Goal: Navigation & Orientation: Understand site structure

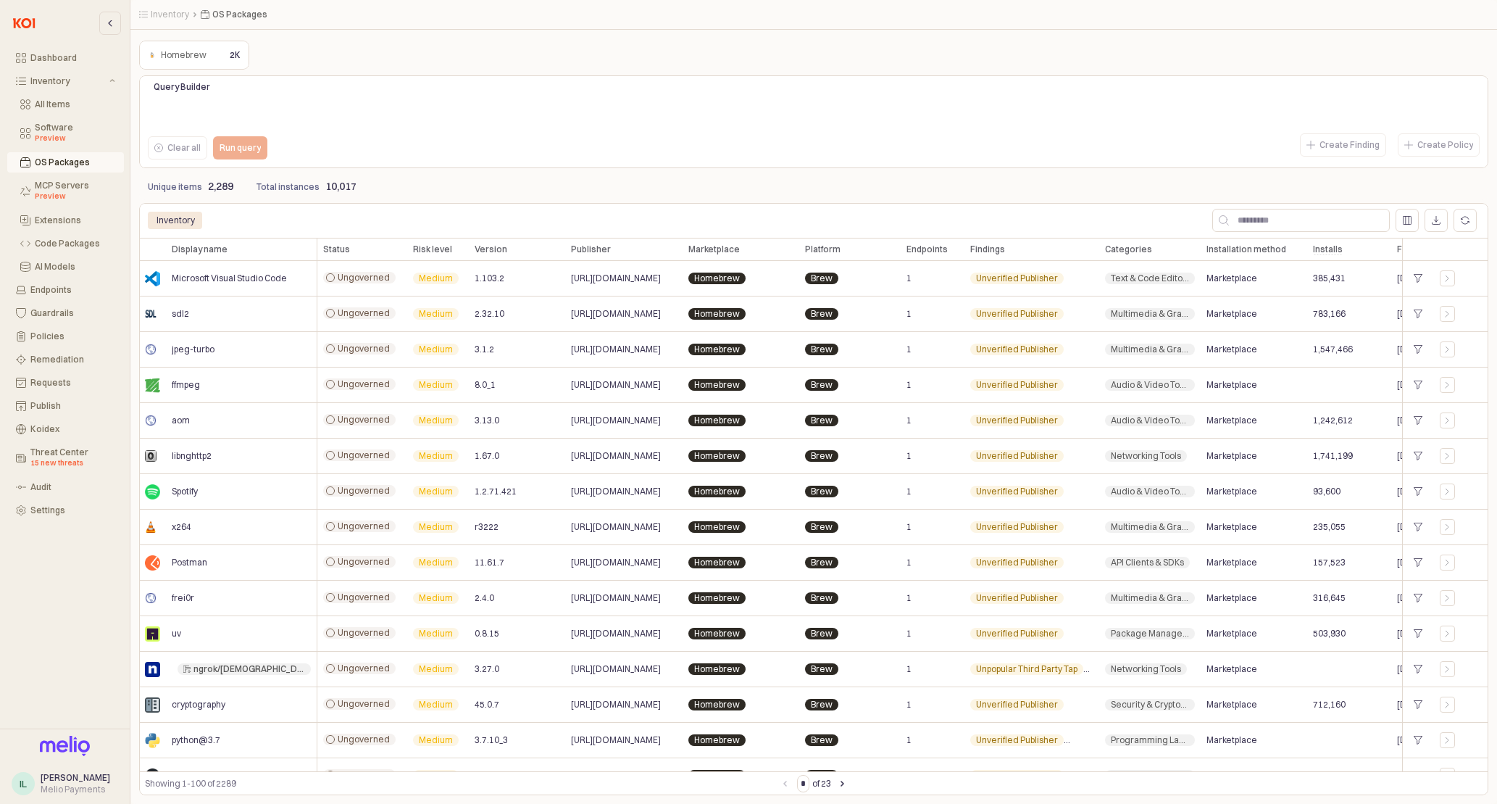
click at [73, 164] on div "OS Packages" at bounding box center [75, 162] width 80 height 10
click at [68, 320] on button "Guardrails" at bounding box center [65, 313] width 117 height 20
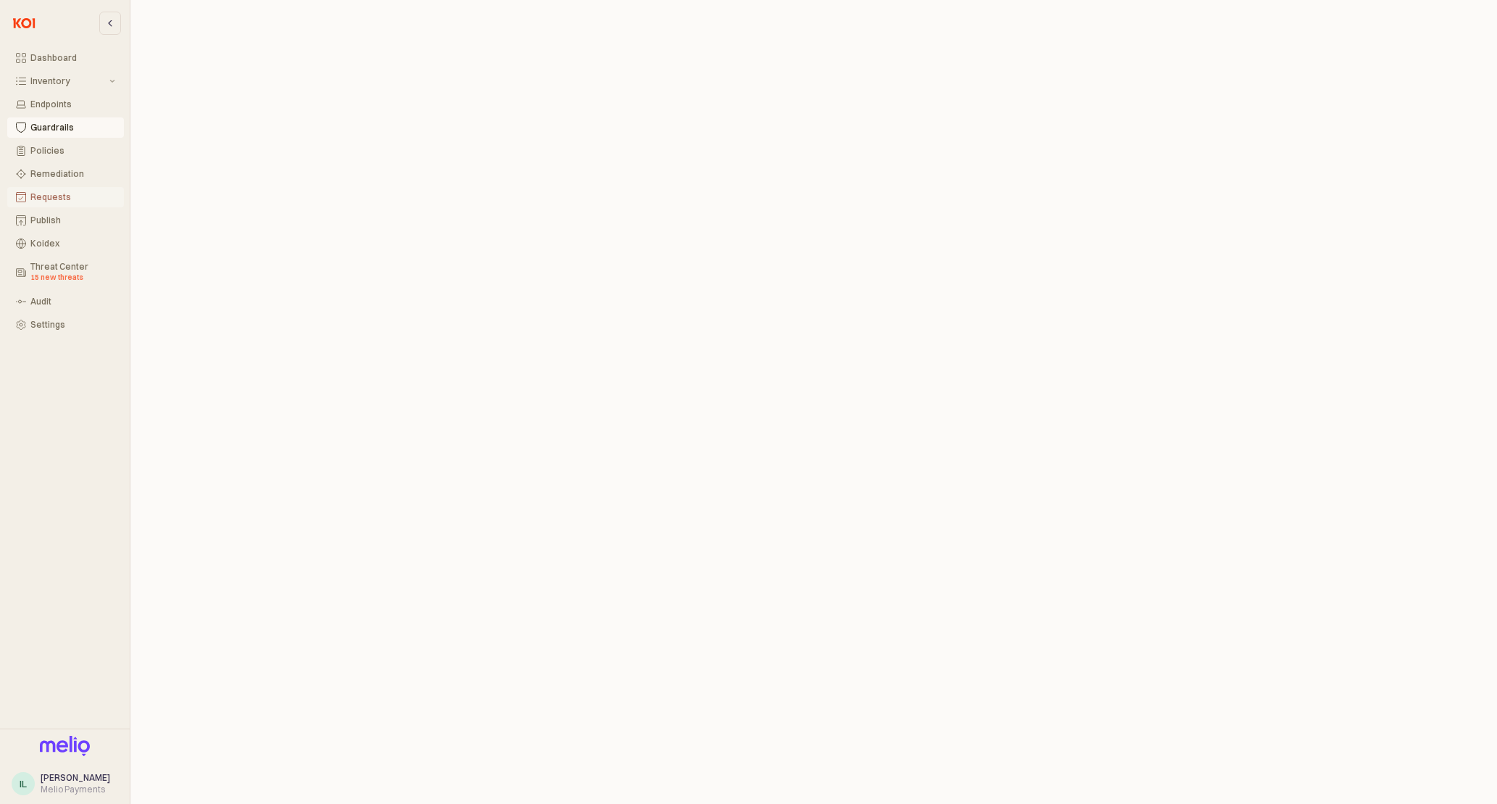
click at [57, 199] on div "Requests" at bounding box center [72, 197] width 85 height 10
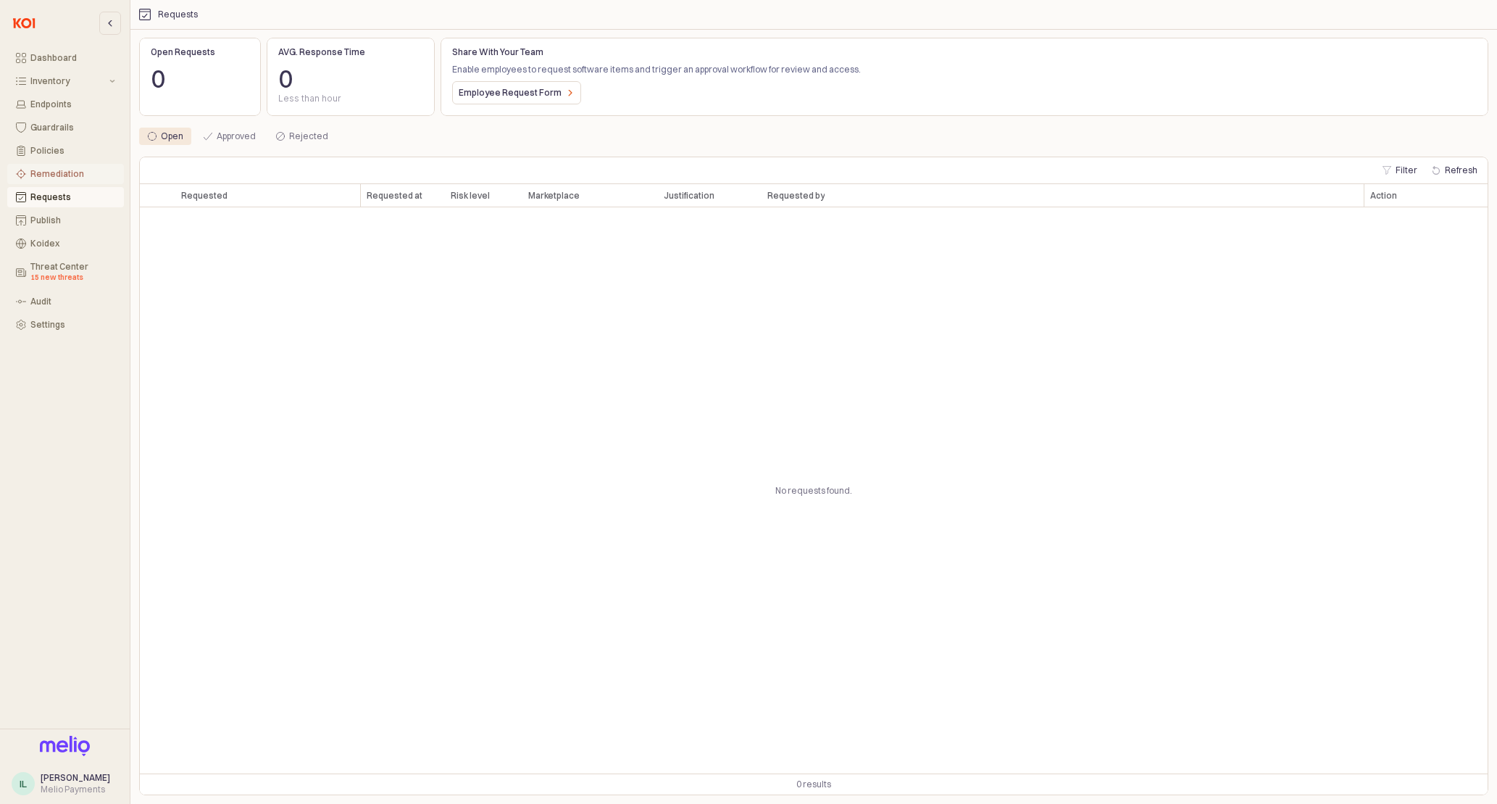
click at [56, 165] on button "Remediation" at bounding box center [65, 174] width 117 height 20
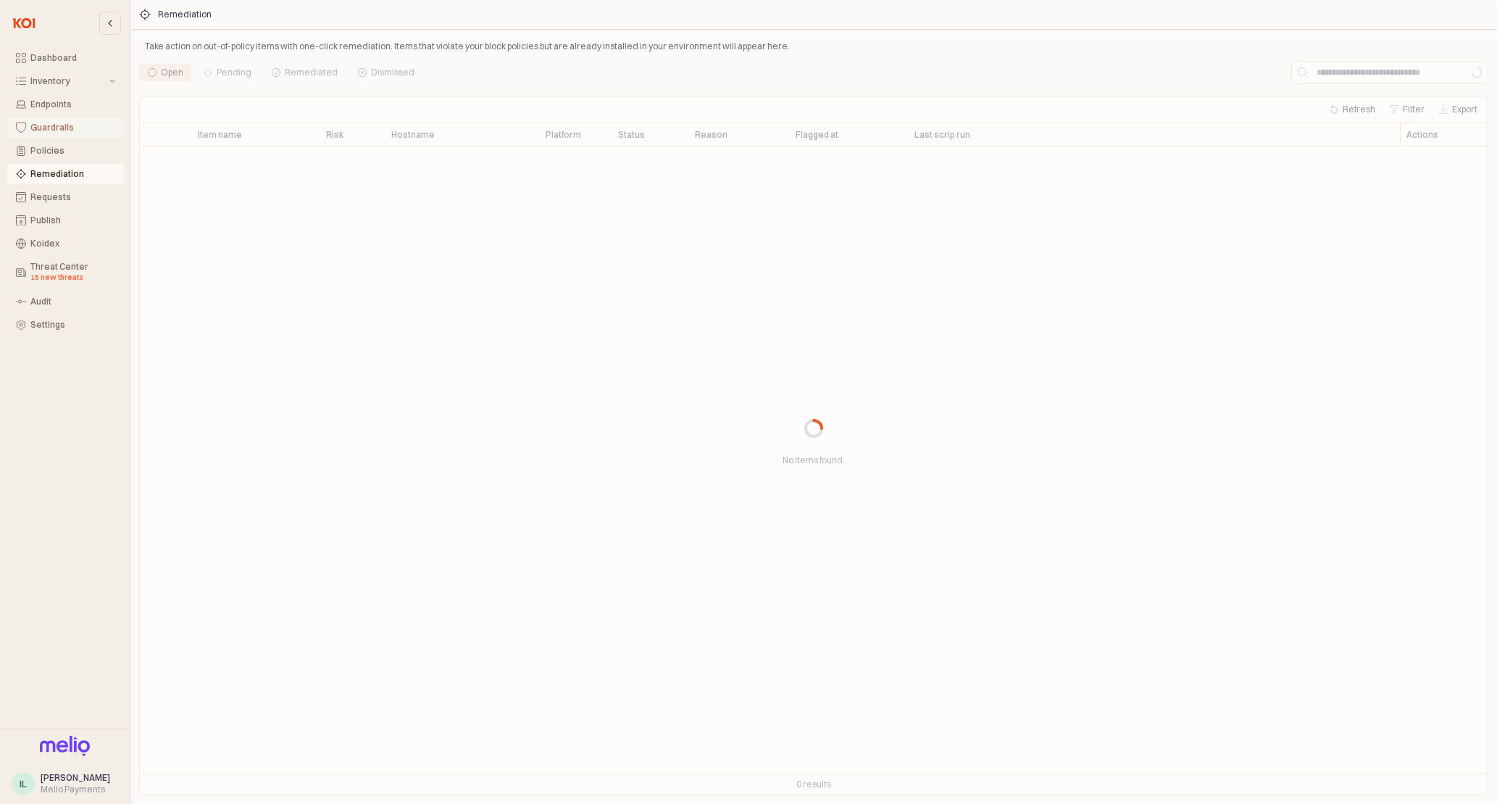
click at [57, 134] on button "Guardrails" at bounding box center [65, 127] width 117 height 20
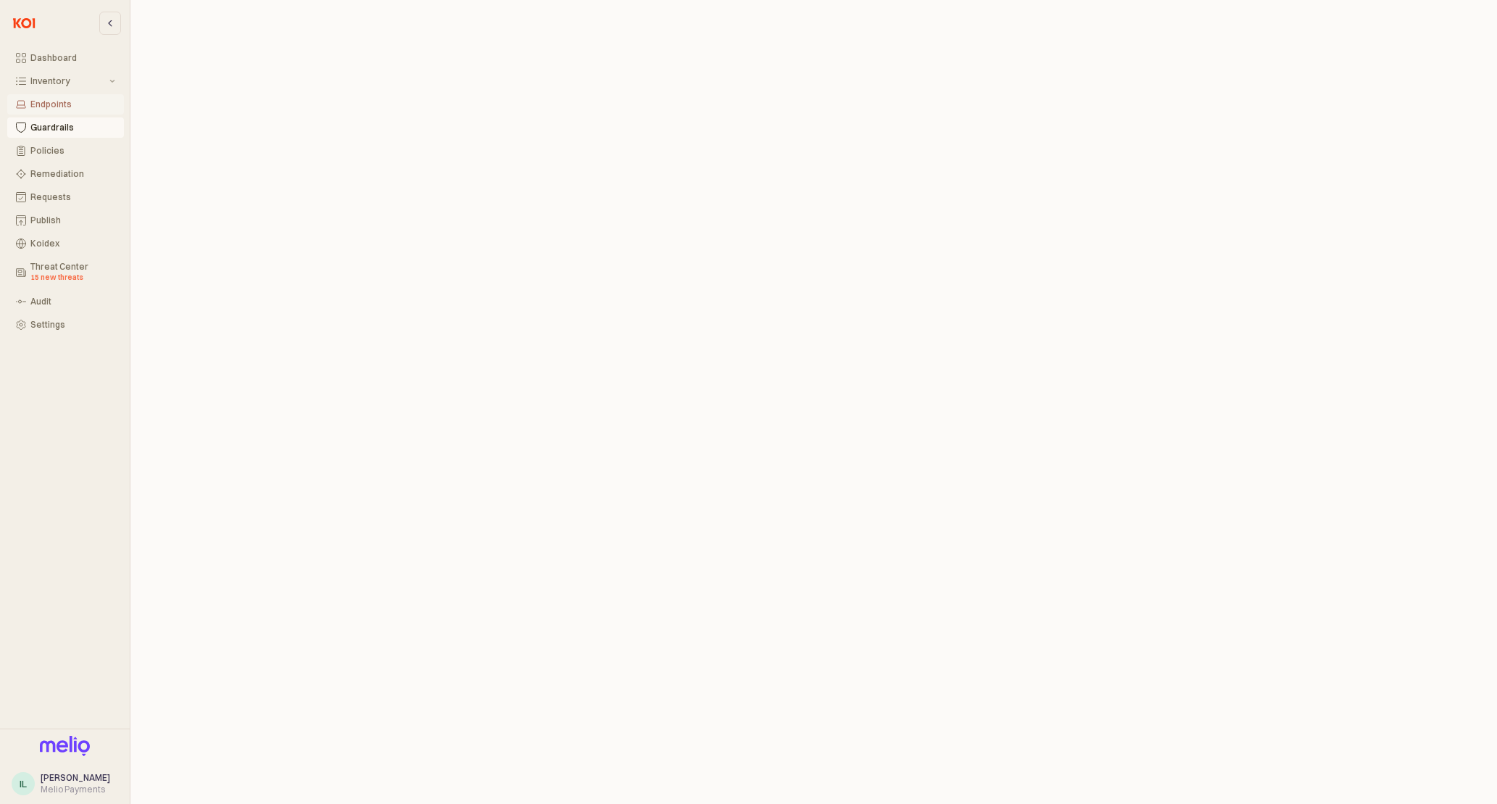
click at [52, 107] on div "Endpoints" at bounding box center [72, 104] width 85 height 10
click at [52, 84] on div "Inventory" at bounding box center [68, 81] width 76 height 10
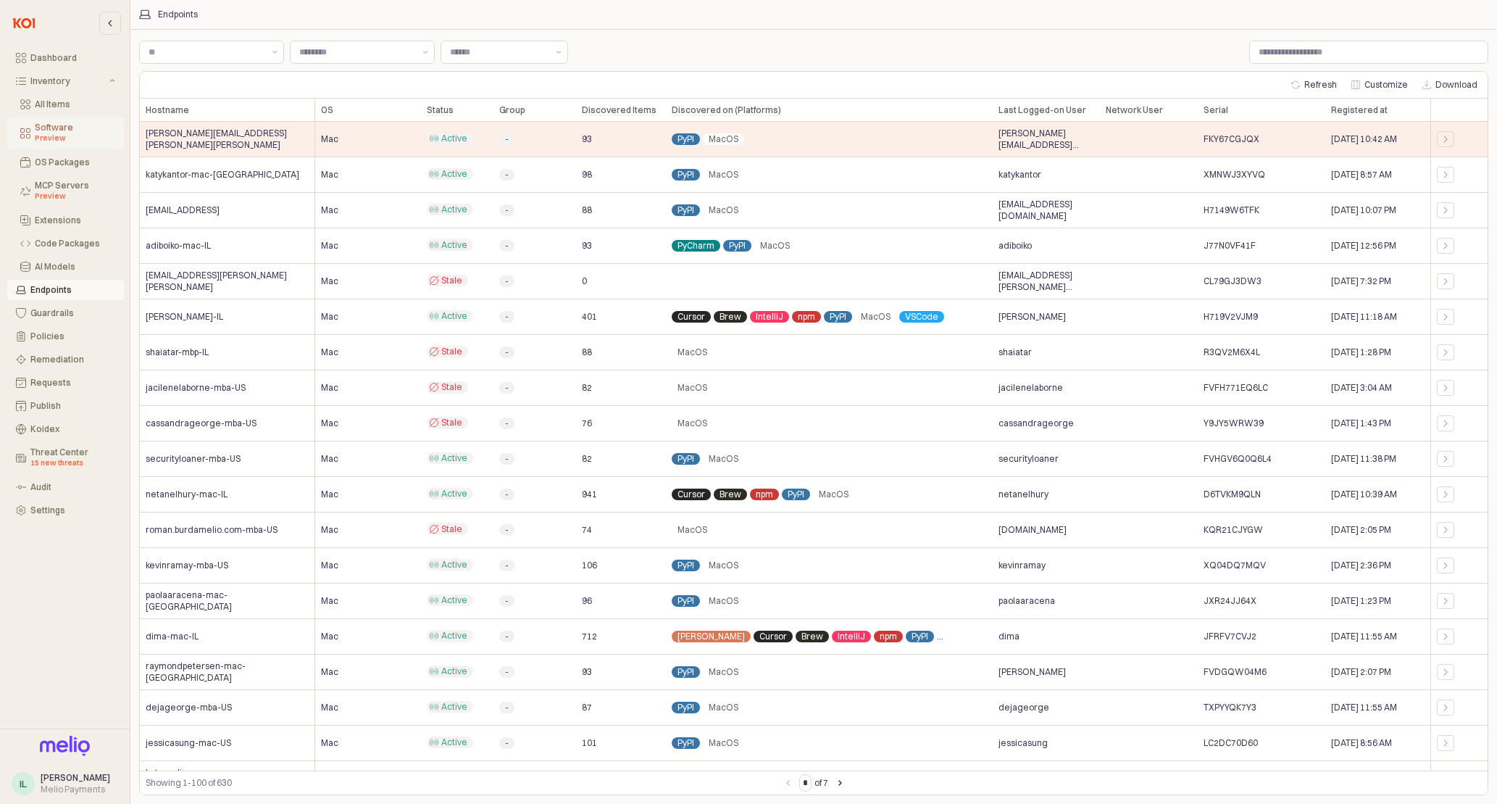
click at [79, 131] on div "Software Preview" at bounding box center [75, 133] width 80 height 22
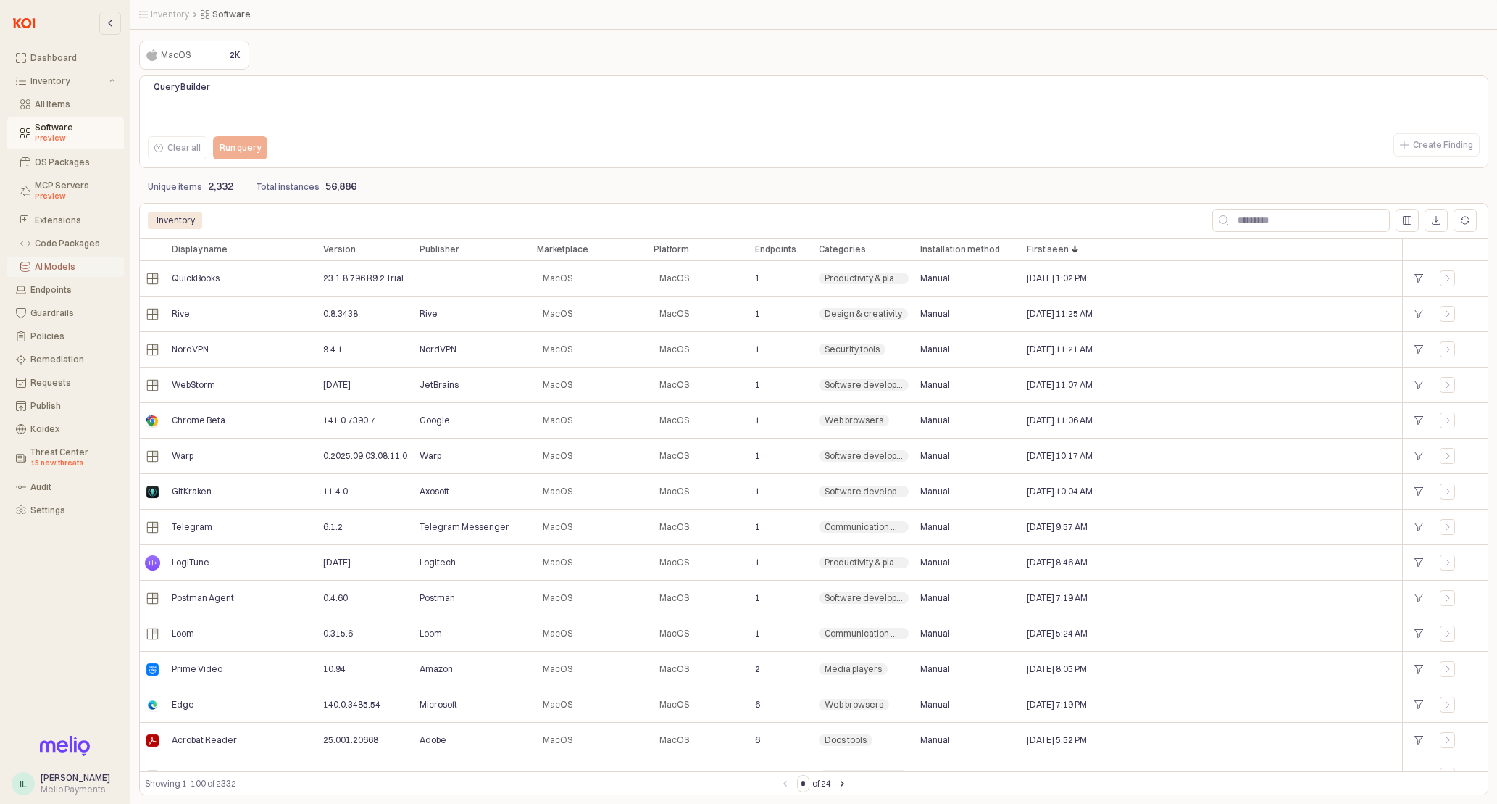
click at [79, 271] on div "AI Models" at bounding box center [75, 267] width 80 height 10
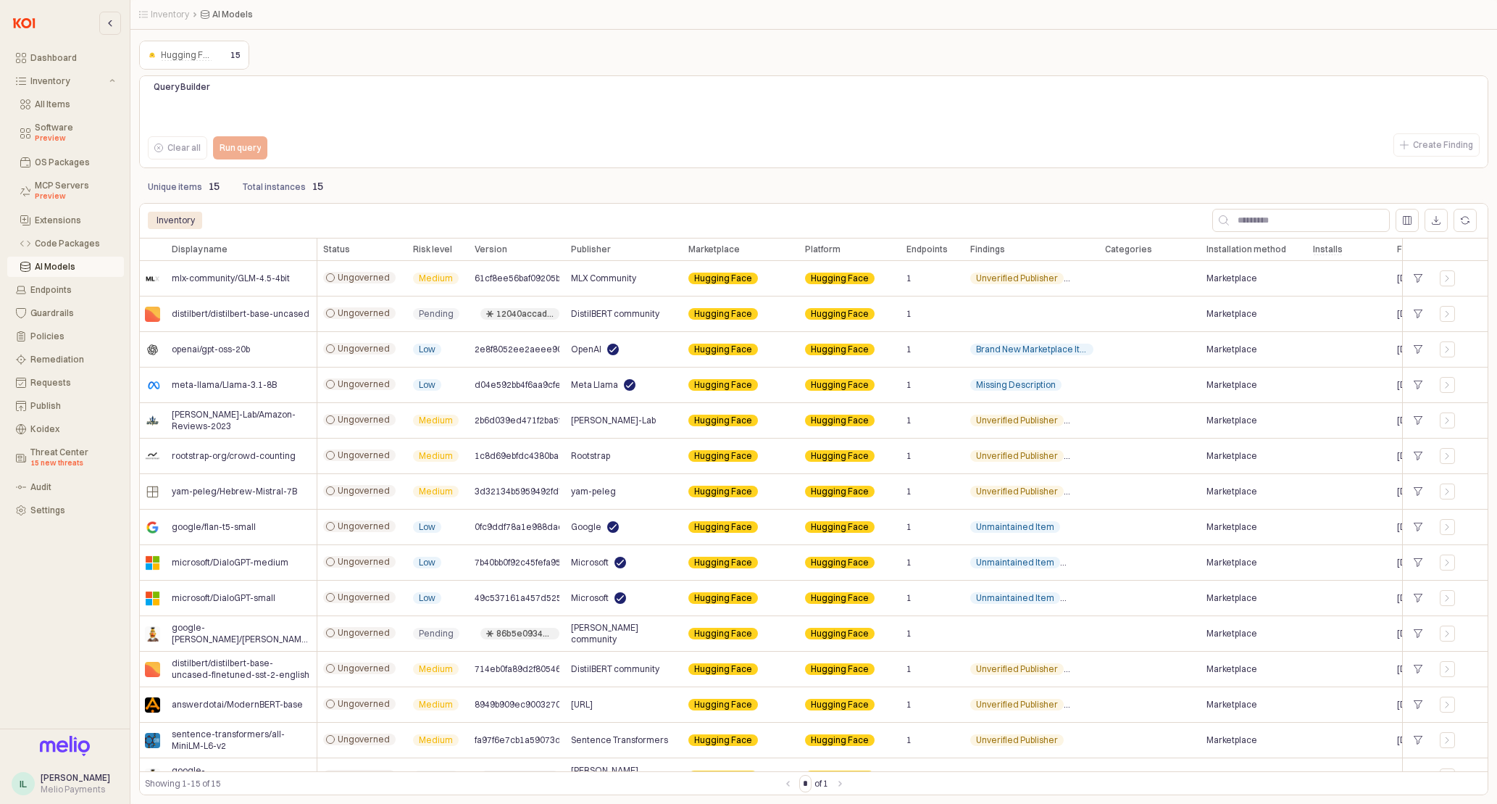
click at [63, 269] on div "AI Models" at bounding box center [75, 267] width 80 height 10
click at [47, 100] on div "All Items" at bounding box center [75, 104] width 80 height 10
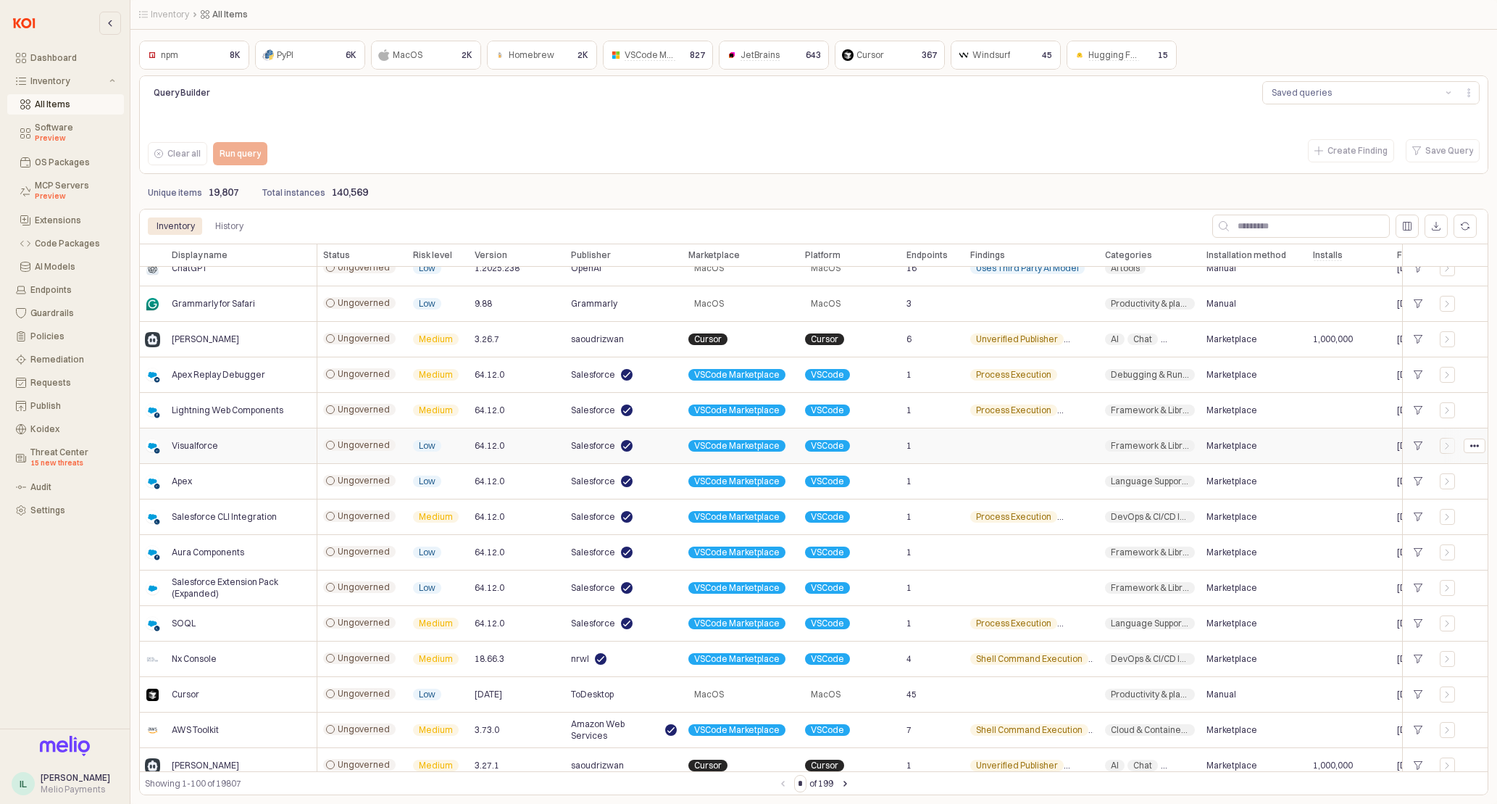
scroll to position [3047, 0]
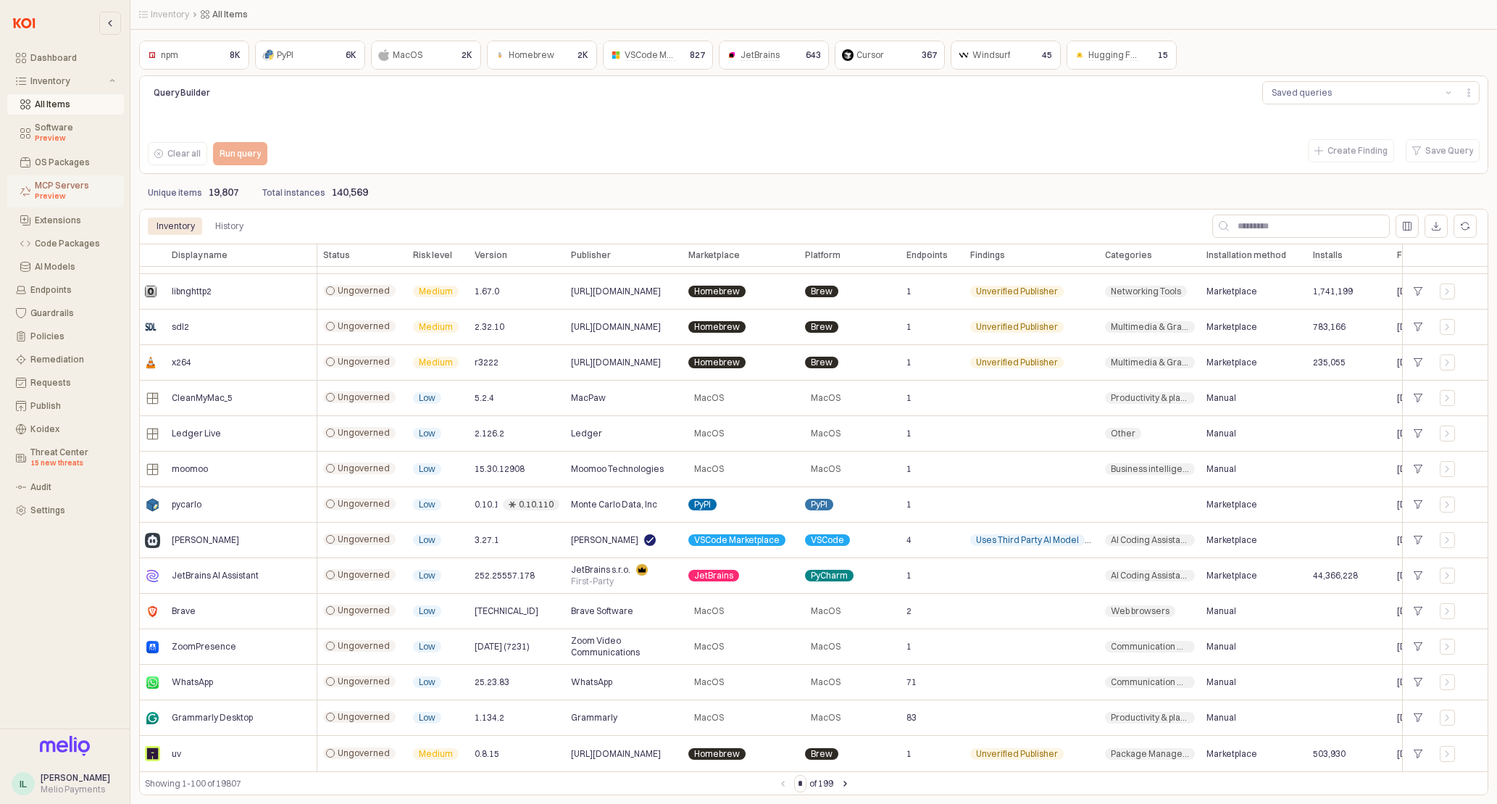
click at [67, 185] on div "MCP Servers Preview" at bounding box center [75, 191] width 80 height 22
